Goal: Information Seeking & Learning: Learn about a topic

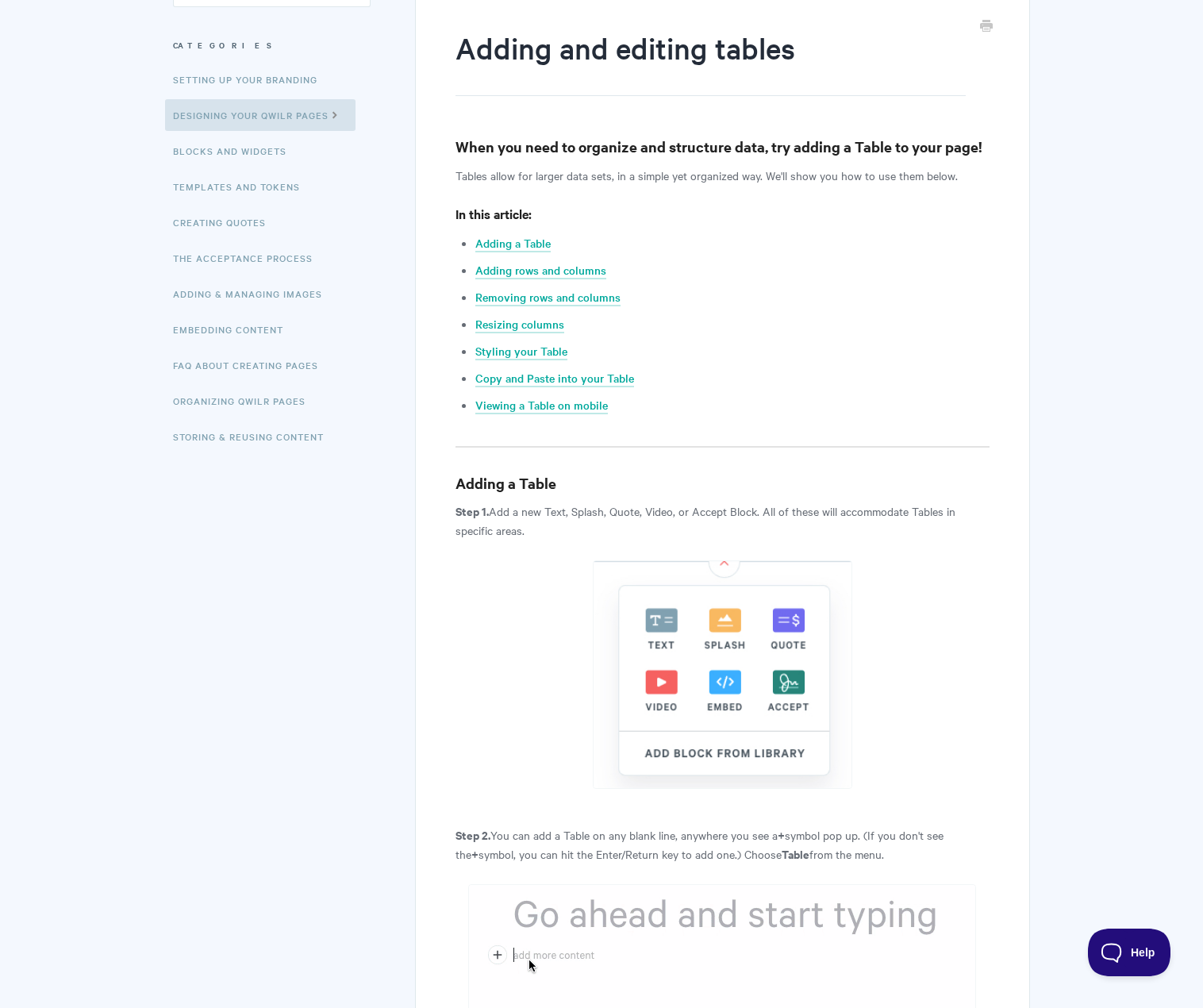
scroll to position [158, 0]
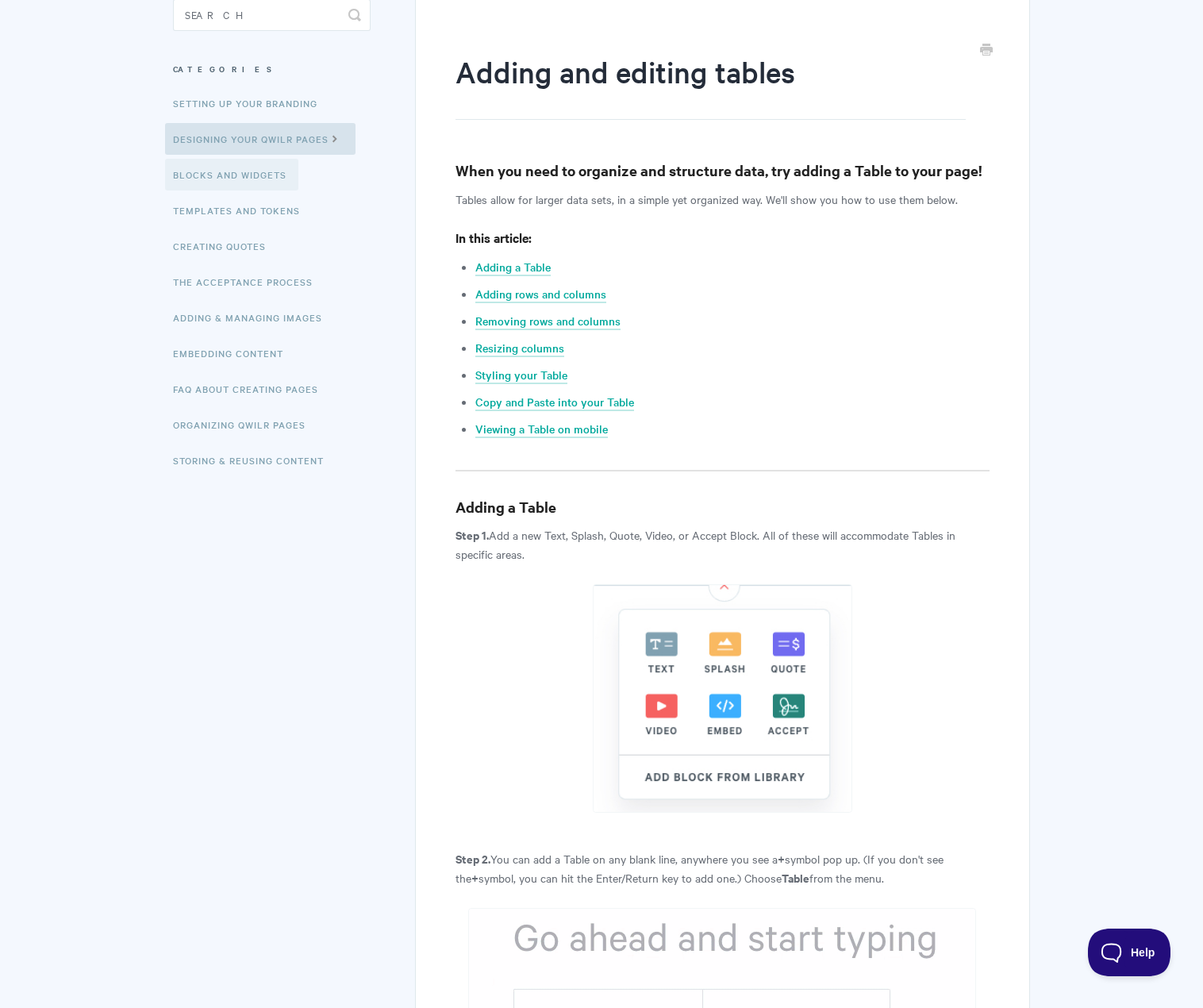
click at [239, 176] on link "Blocks and Widgets" at bounding box center [232, 174] width 133 height 32
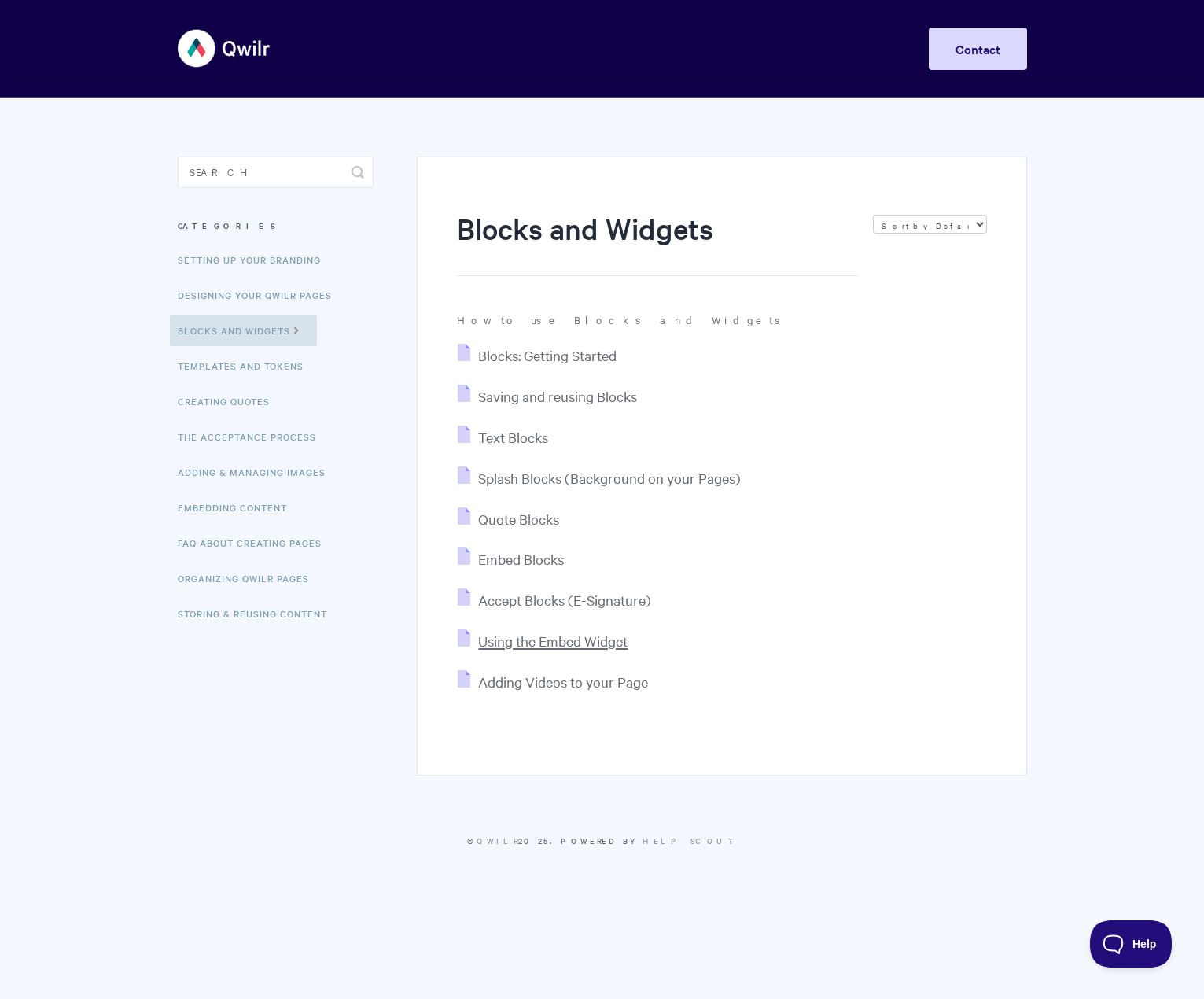
click at [523, 639] on span "Using the Embed Widget" at bounding box center [552, 640] width 149 height 19
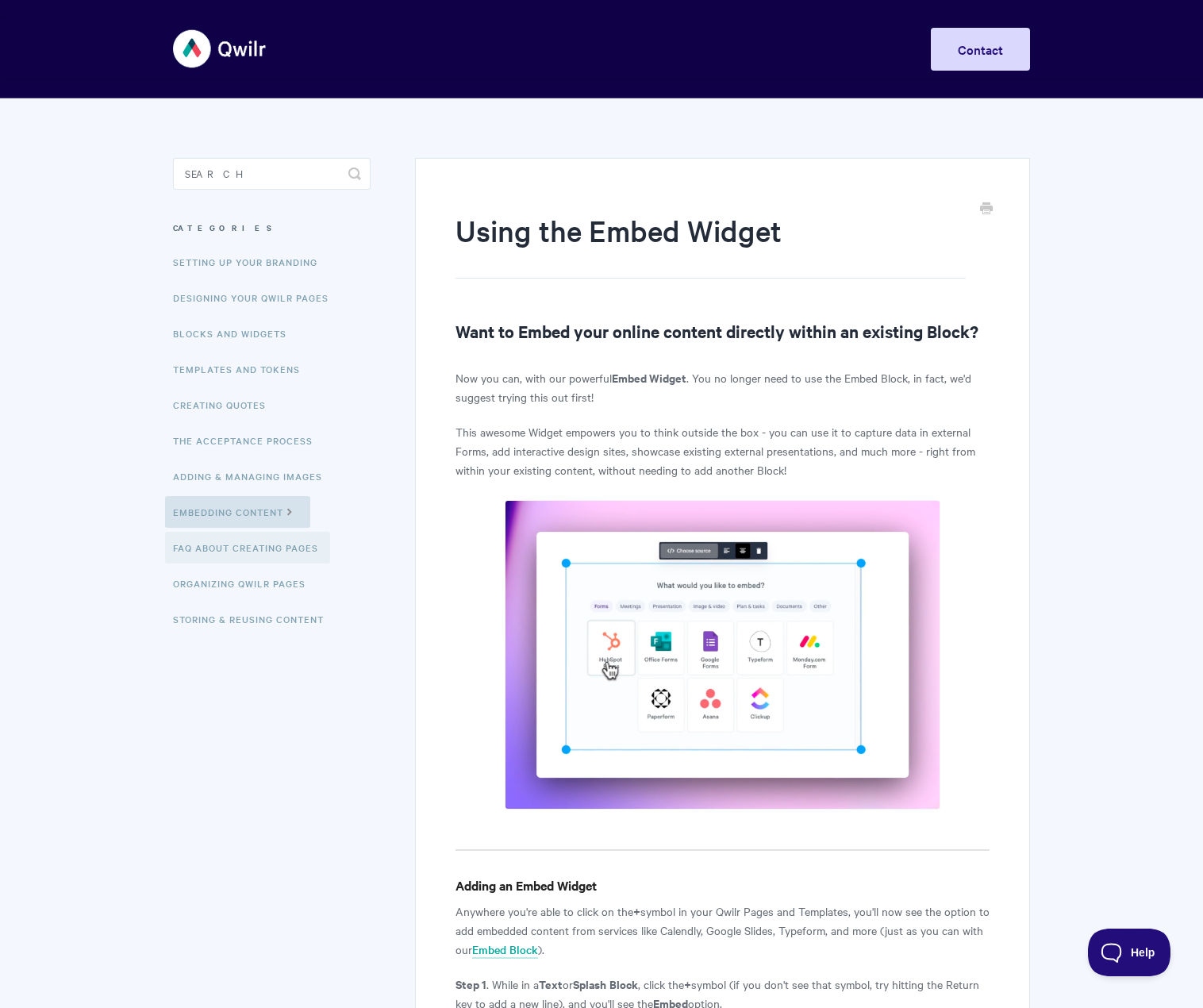
click at [233, 550] on link "FAQ About Creating Pages" at bounding box center [248, 548] width 166 height 32
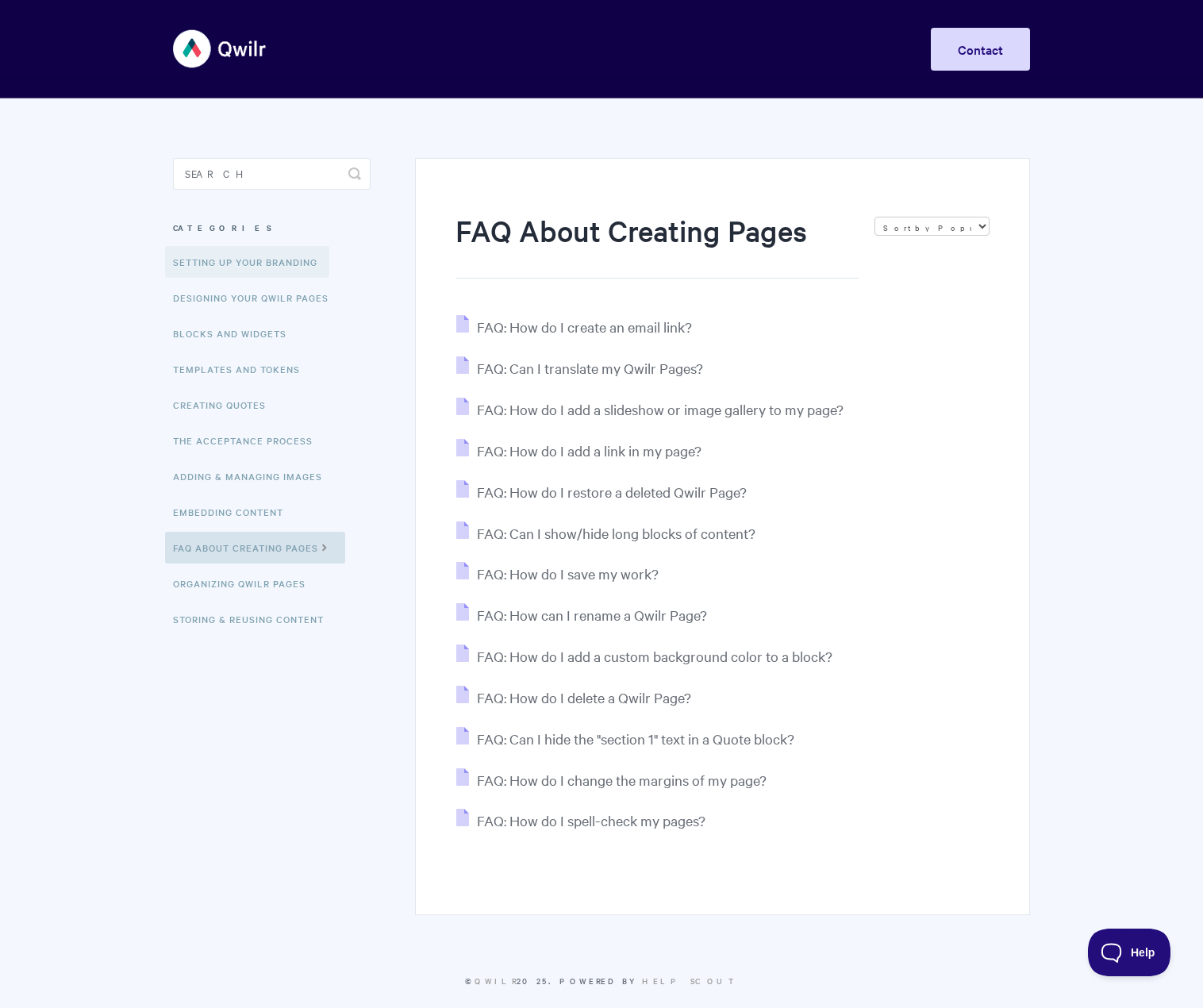
click at [214, 269] on link "Setting up your Branding" at bounding box center [247, 262] width 165 height 32
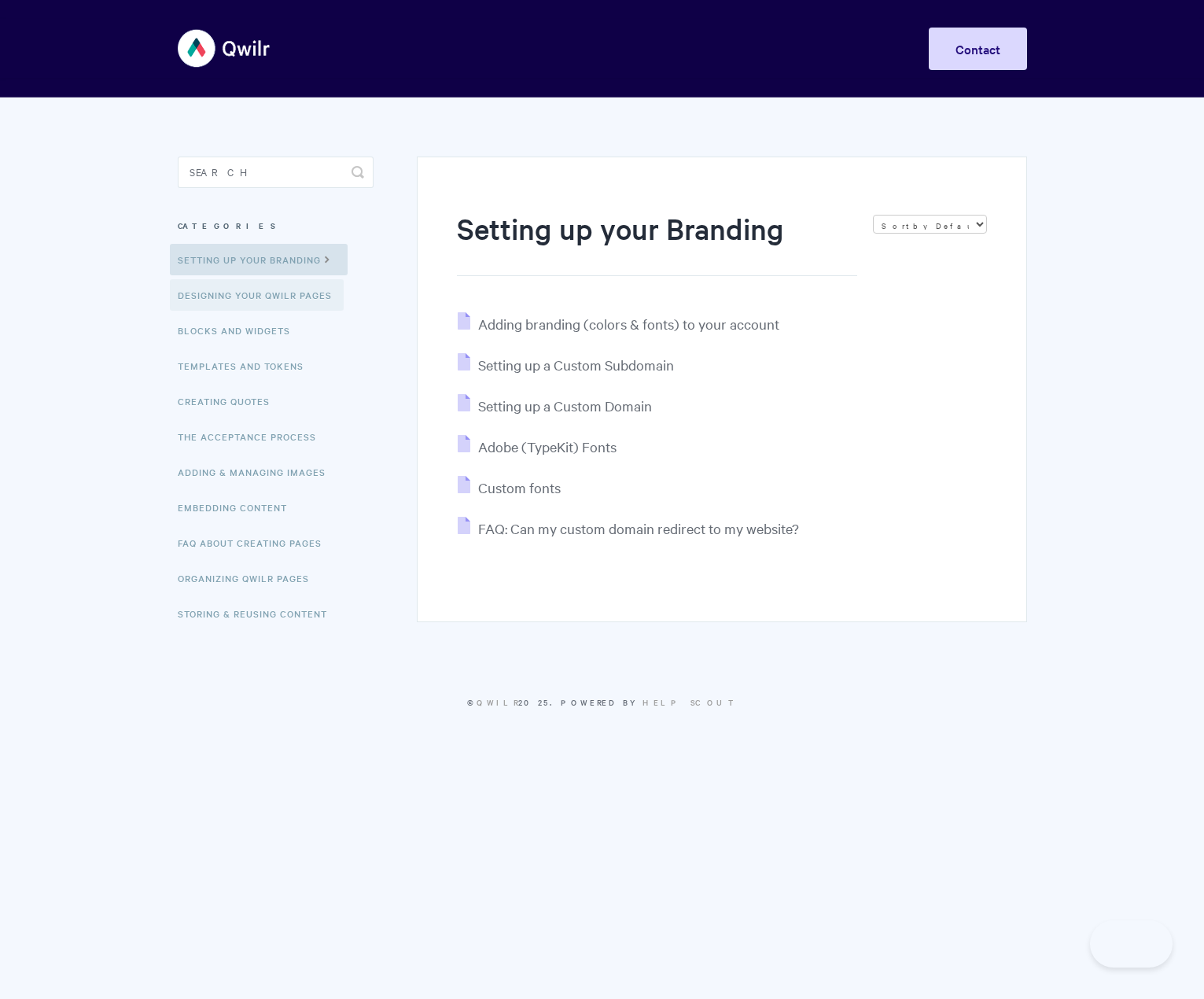
click at [264, 302] on link "Designing Your Qwilr Pages" at bounding box center [256, 295] width 174 height 32
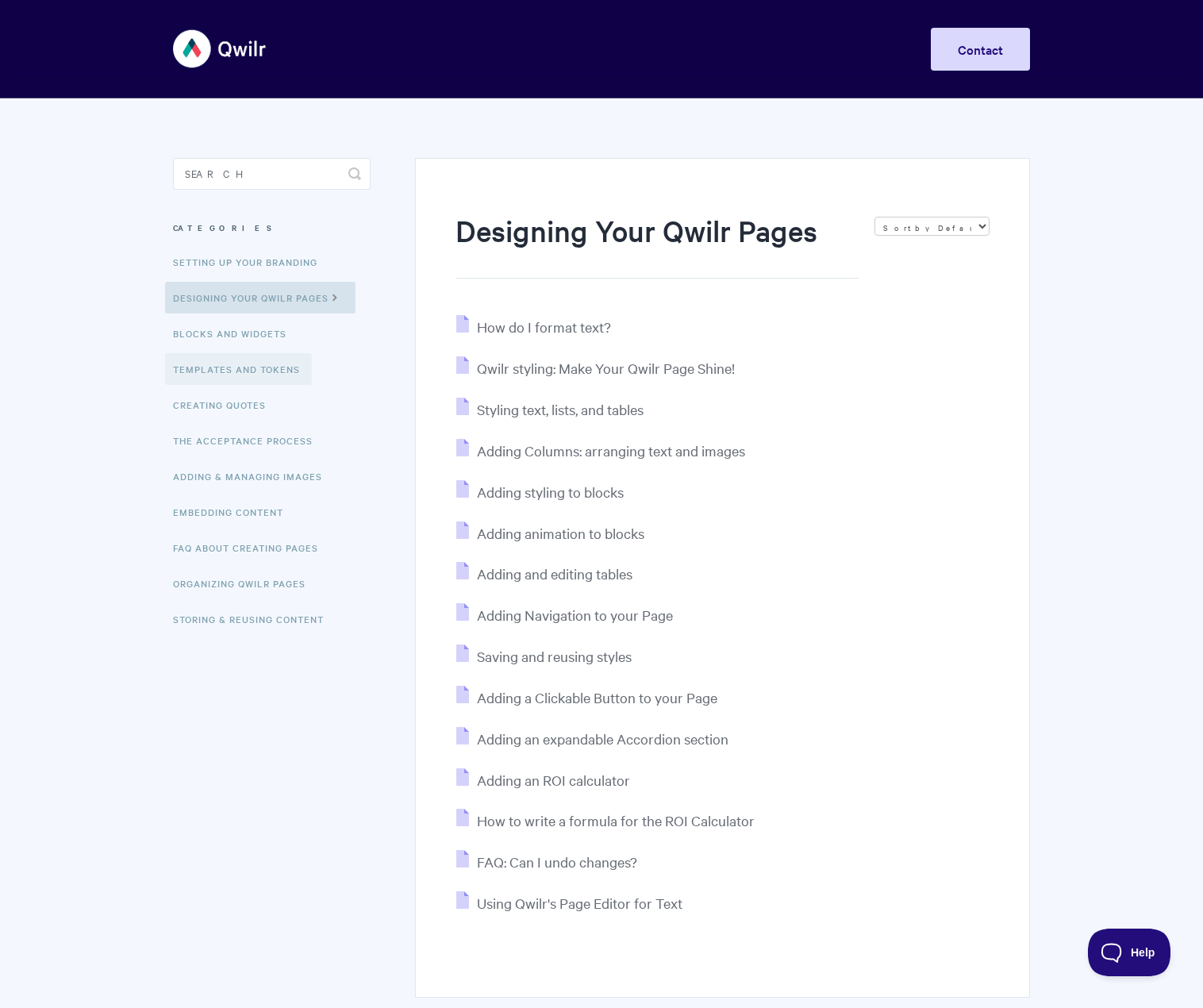
click at [259, 365] on link "Templates and Tokens" at bounding box center [238, 369] width 147 height 32
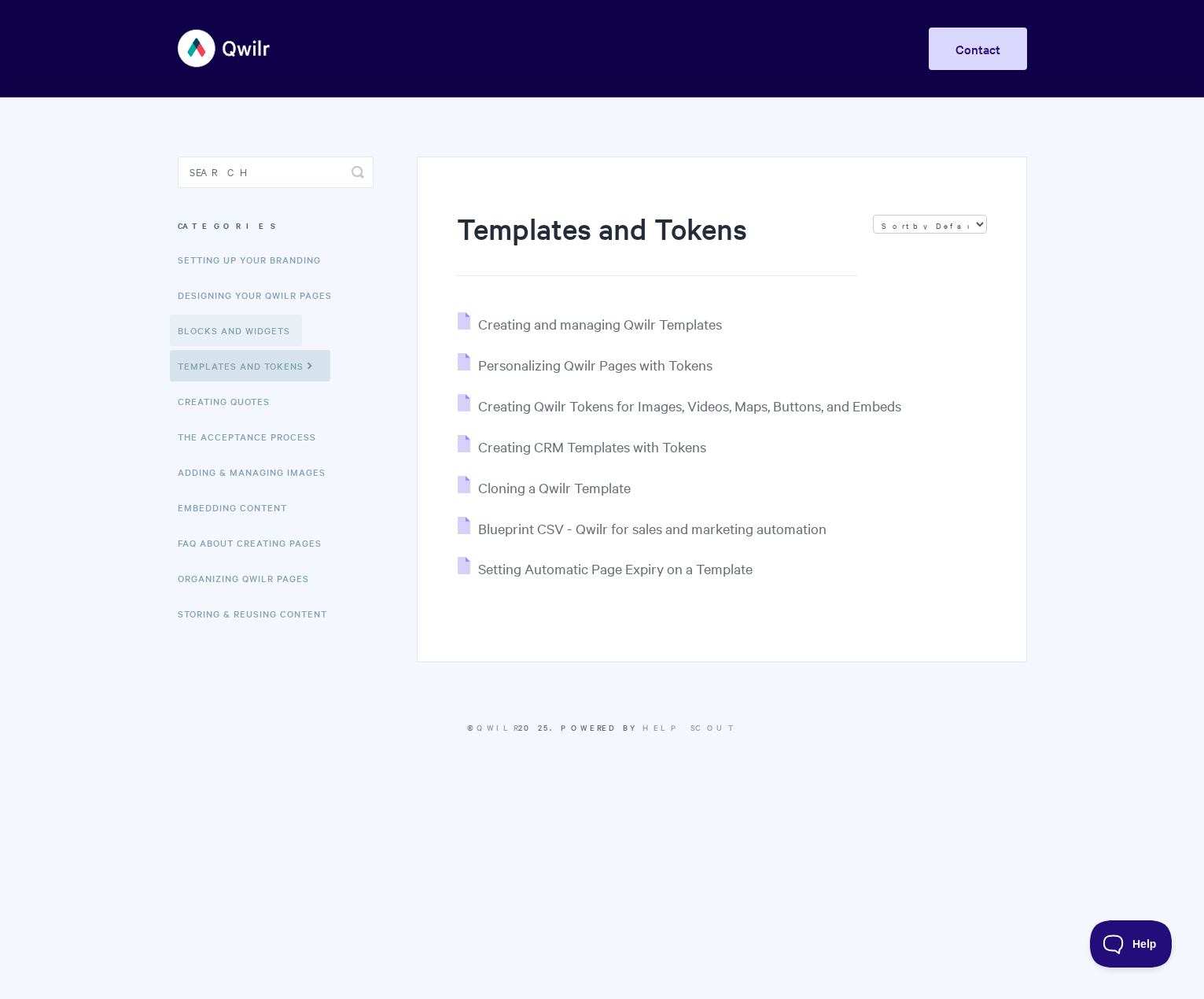
click at [262, 327] on link "Blocks and Widgets" at bounding box center [236, 331] width 132 height 32
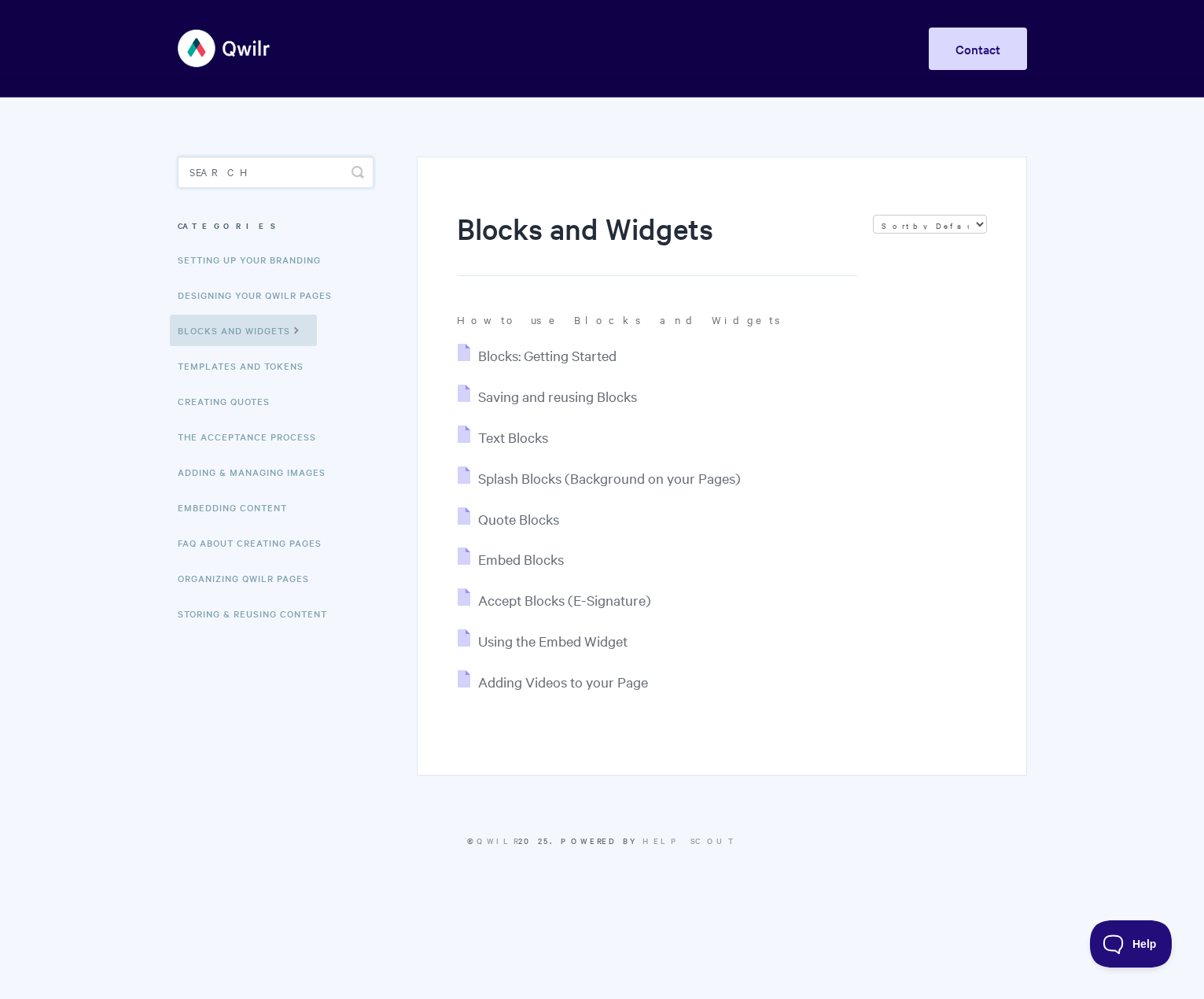
click at [247, 169] on input "Search" at bounding box center [276, 172] width 196 height 32
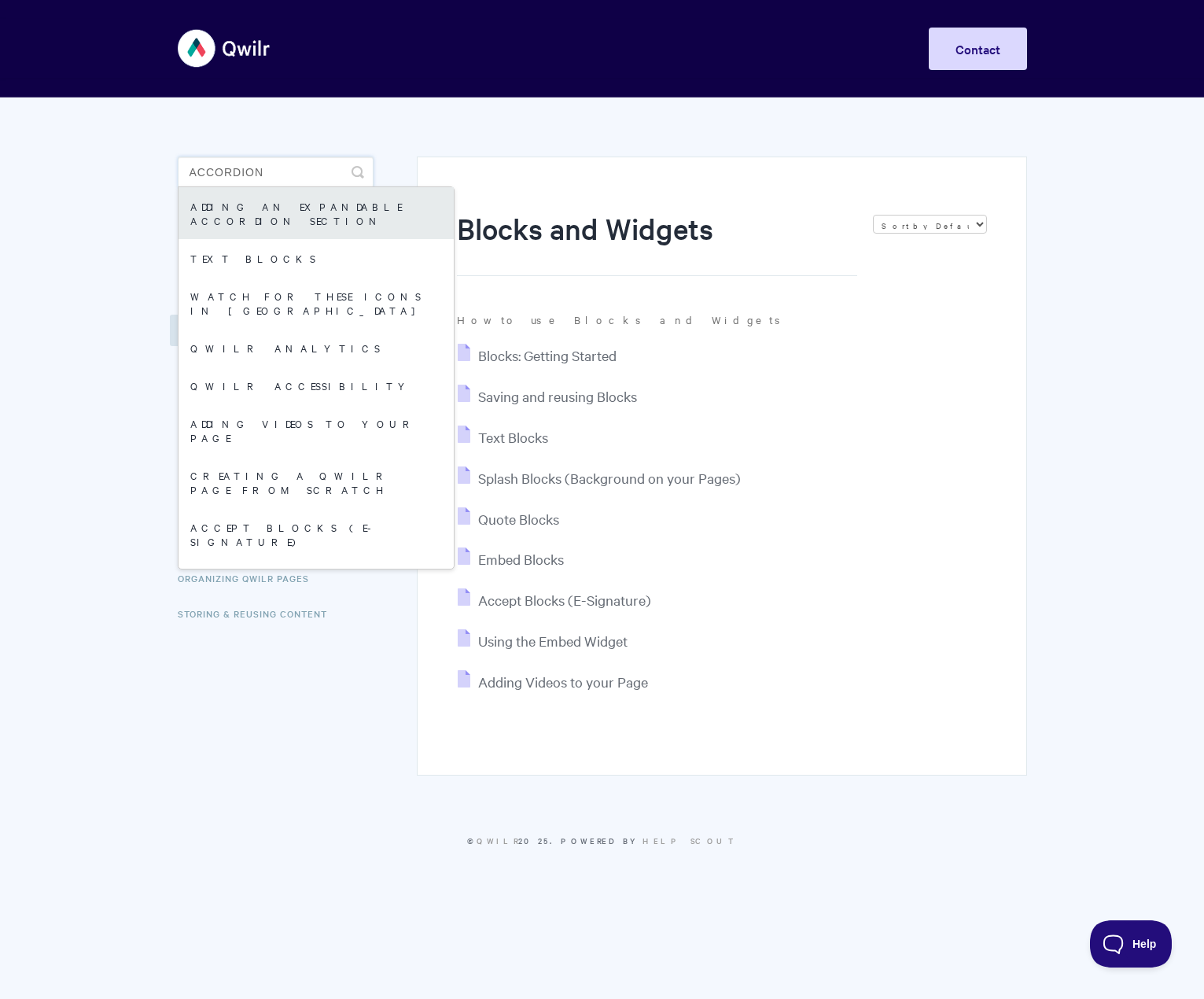
type input "accordion"
click at [269, 212] on link "Adding an expandable Accordion section" at bounding box center [316, 212] width 275 height 52
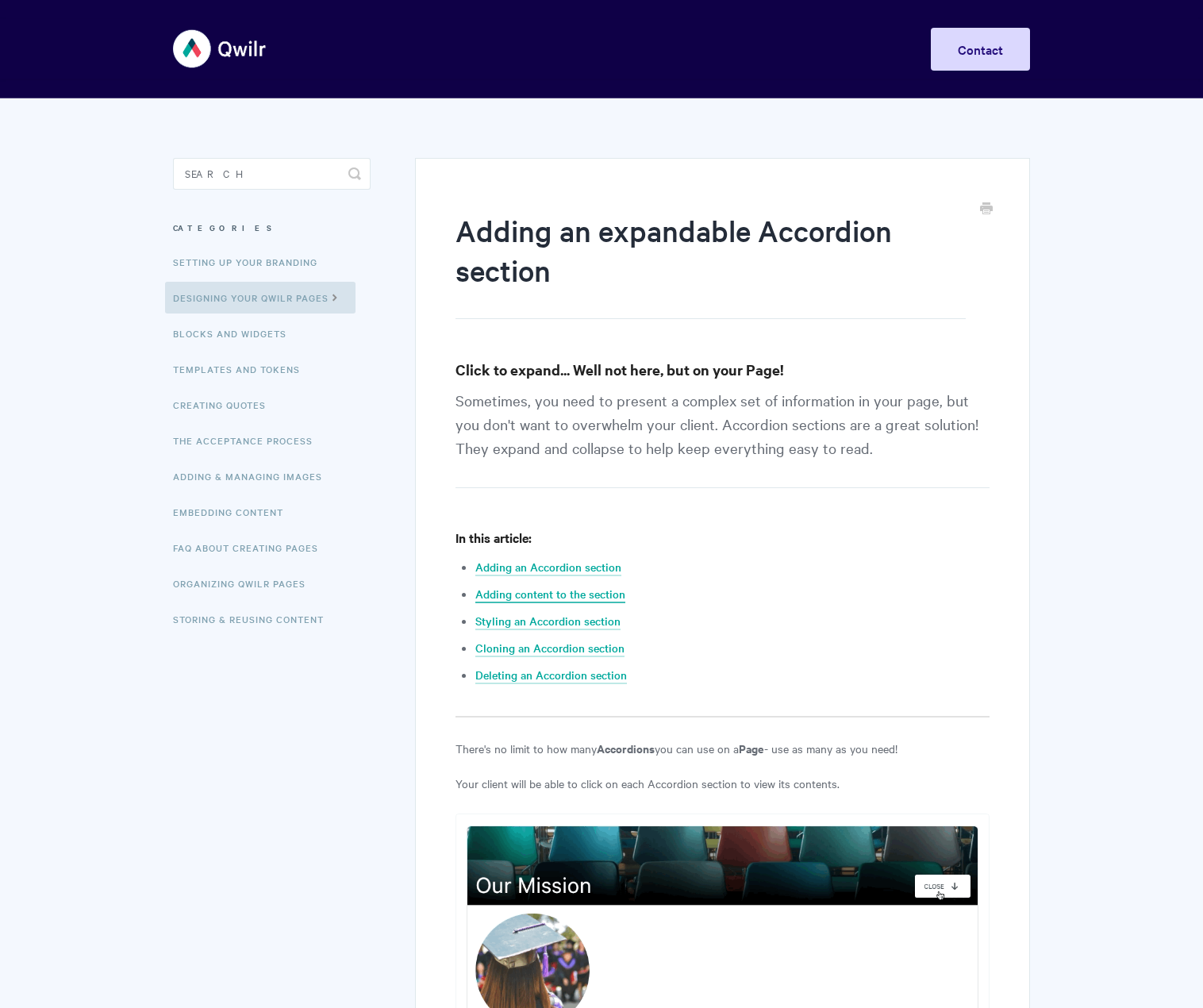
click at [599, 594] on link "Adding content to the section" at bounding box center [550, 594] width 150 height 18
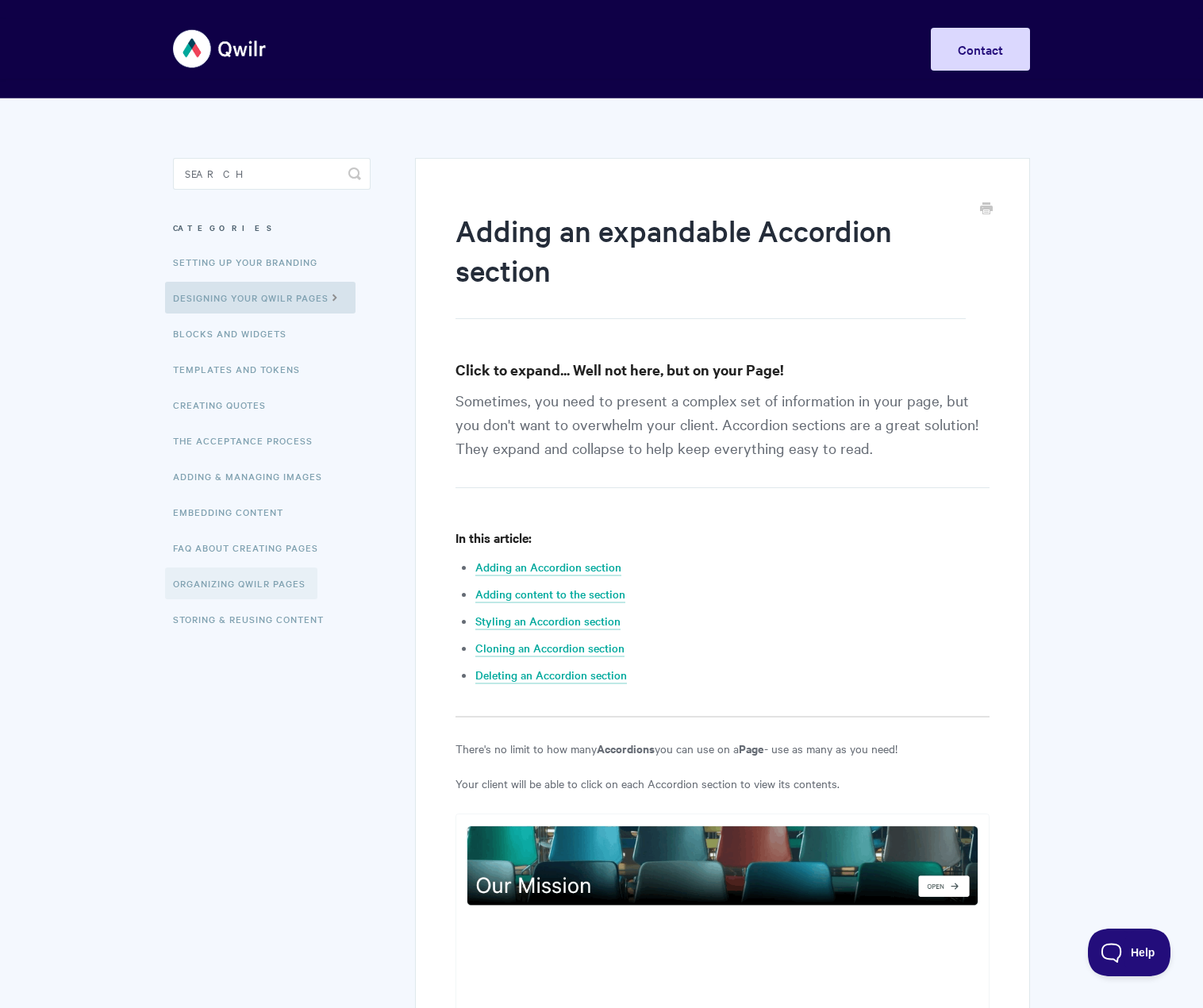
click at [246, 586] on link "Organizing Qwilr Pages" at bounding box center [241, 584] width 152 height 32
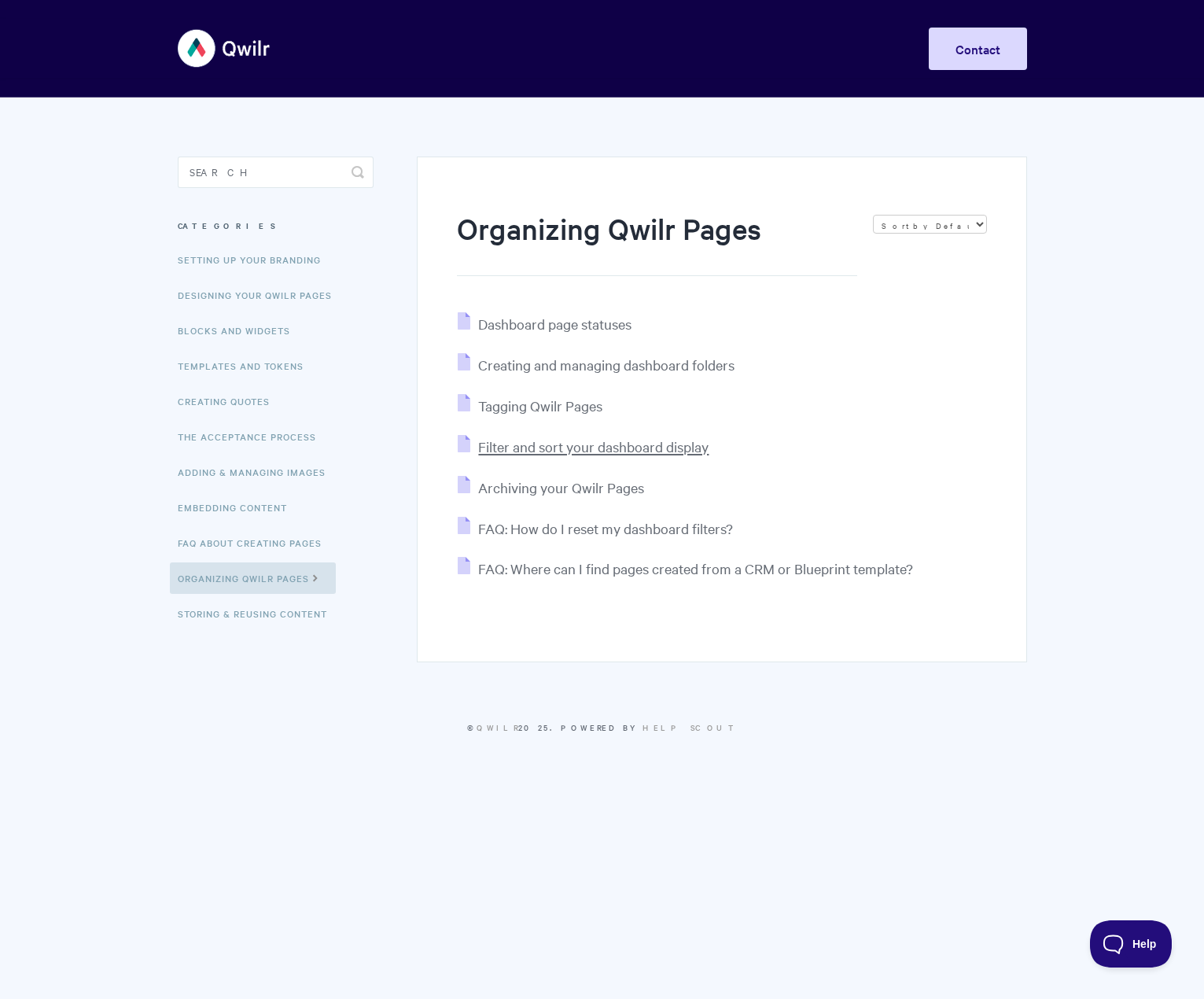
click at [610, 443] on span "Filter and sort your dashboard display" at bounding box center [592, 446] width 230 height 19
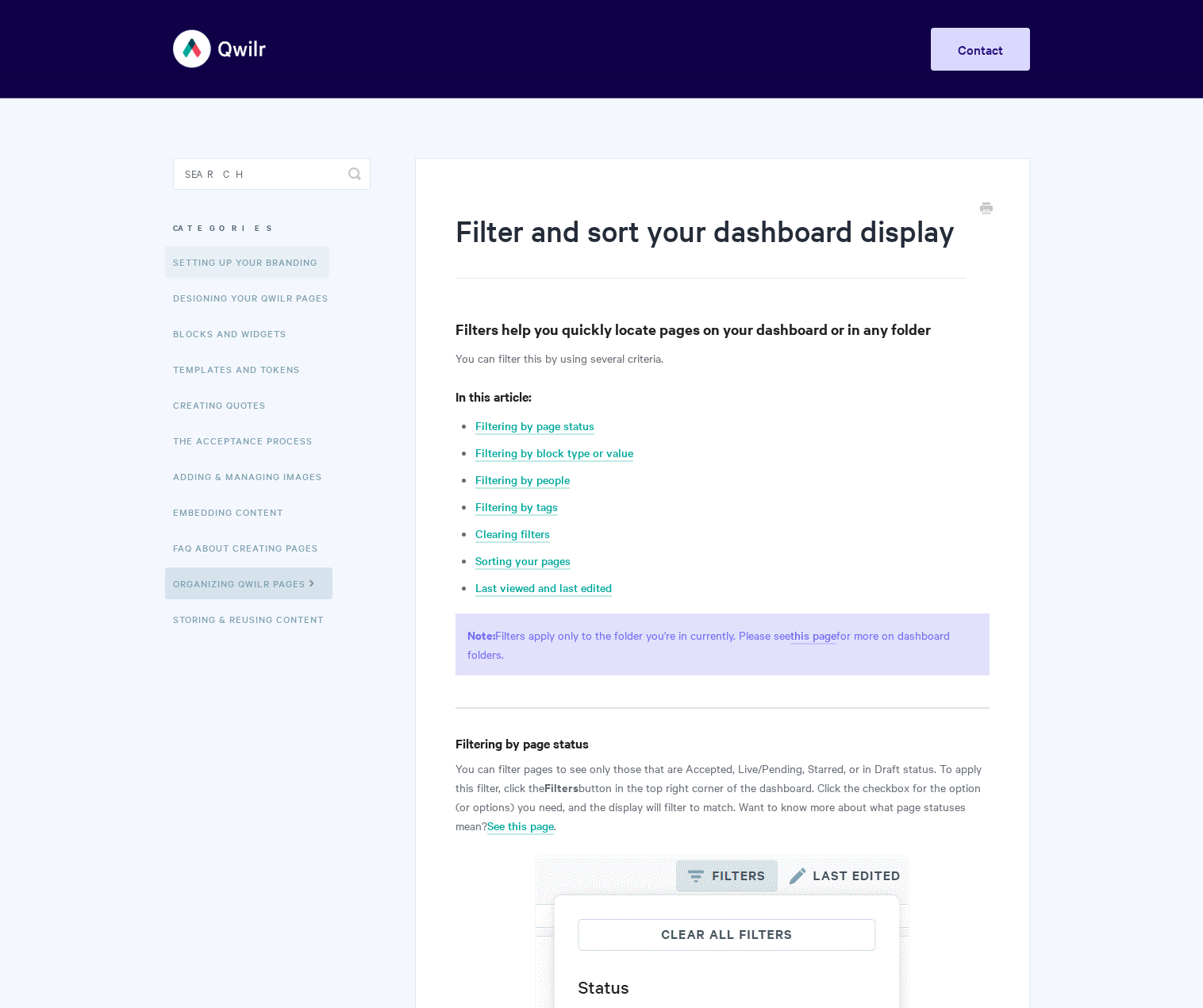
click at [252, 261] on link "Setting up your Branding" at bounding box center [247, 262] width 165 height 32
